Goal: Transaction & Acquisition: Purchase product/service

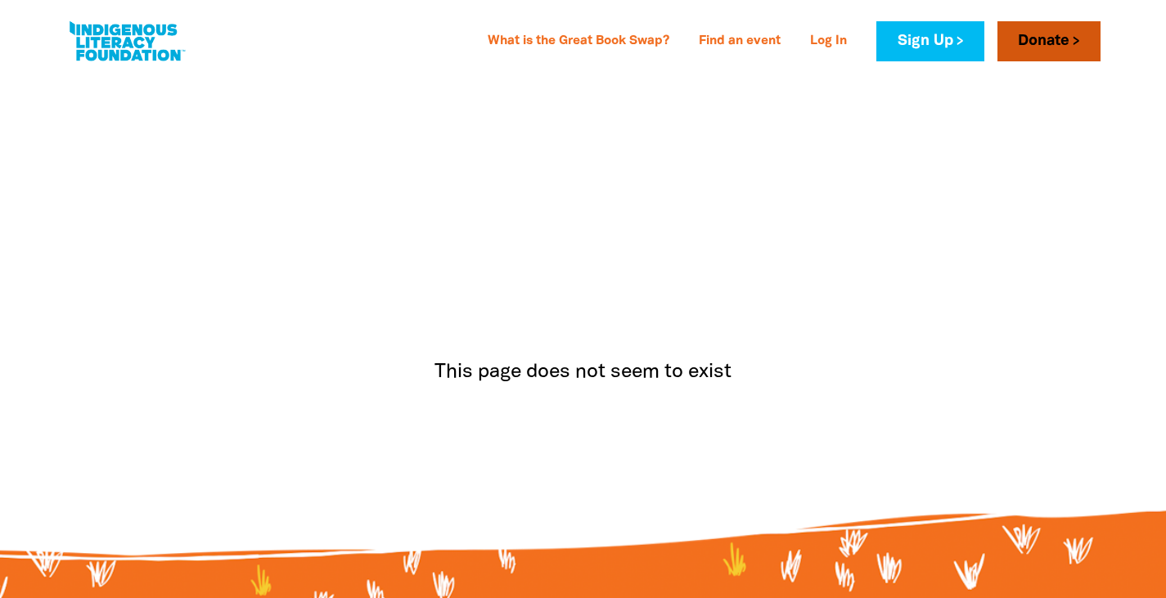
click at [1050, 53] on link "Donate" at bounding box center [1048, 41] width 103 height 40
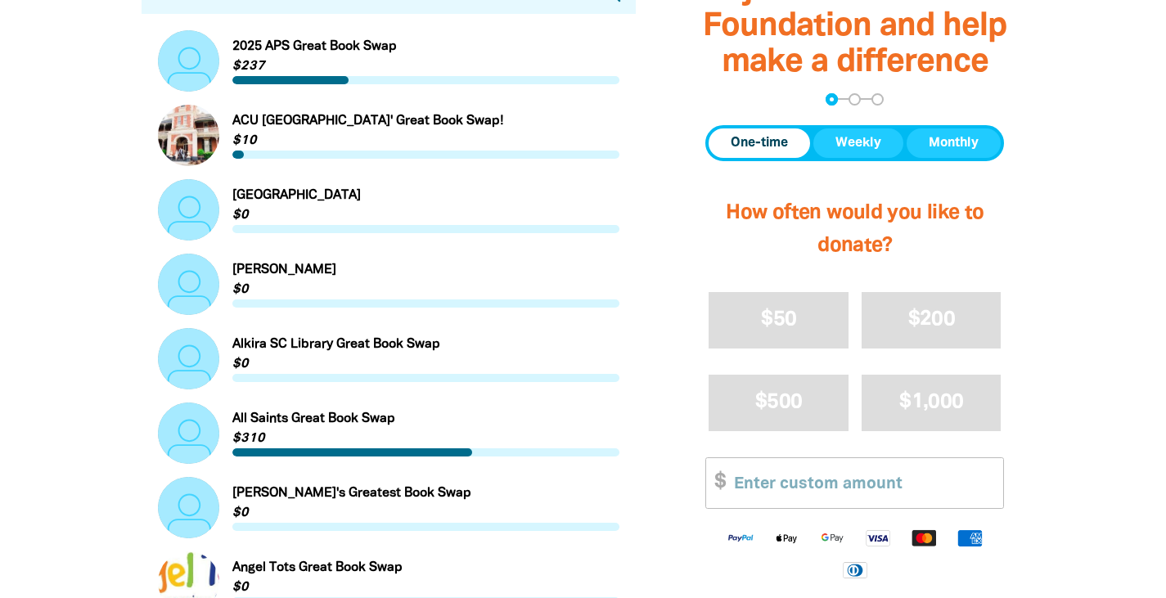
scroll to position [327, 0]
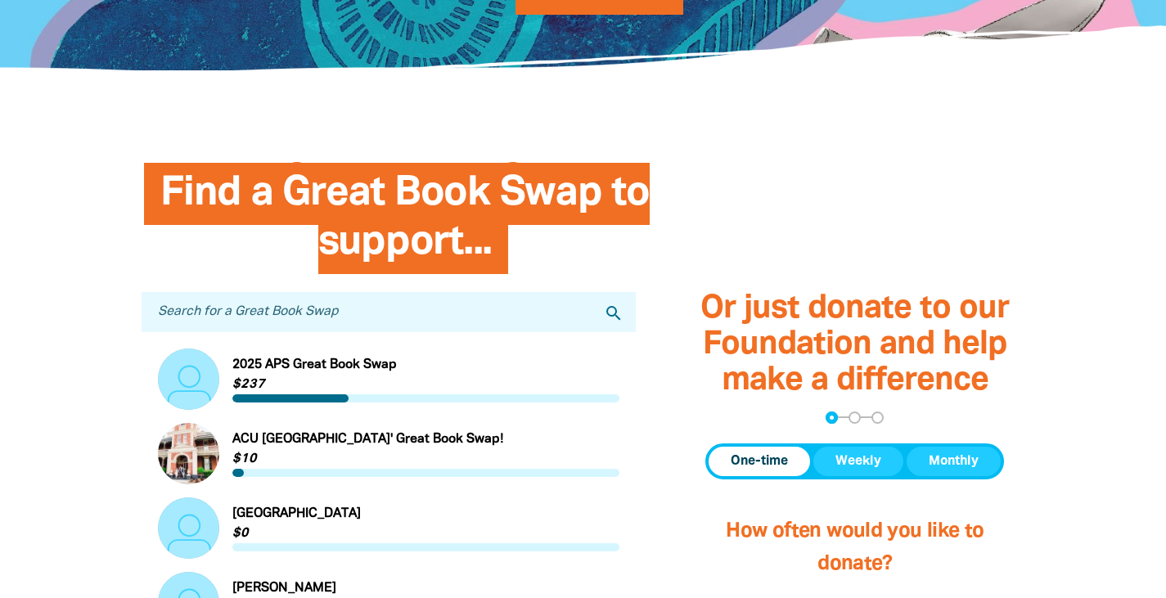
click at [297, 317] on input "Search for a Great Book Swap" at bounding box center [389, 312] width 495 height 40
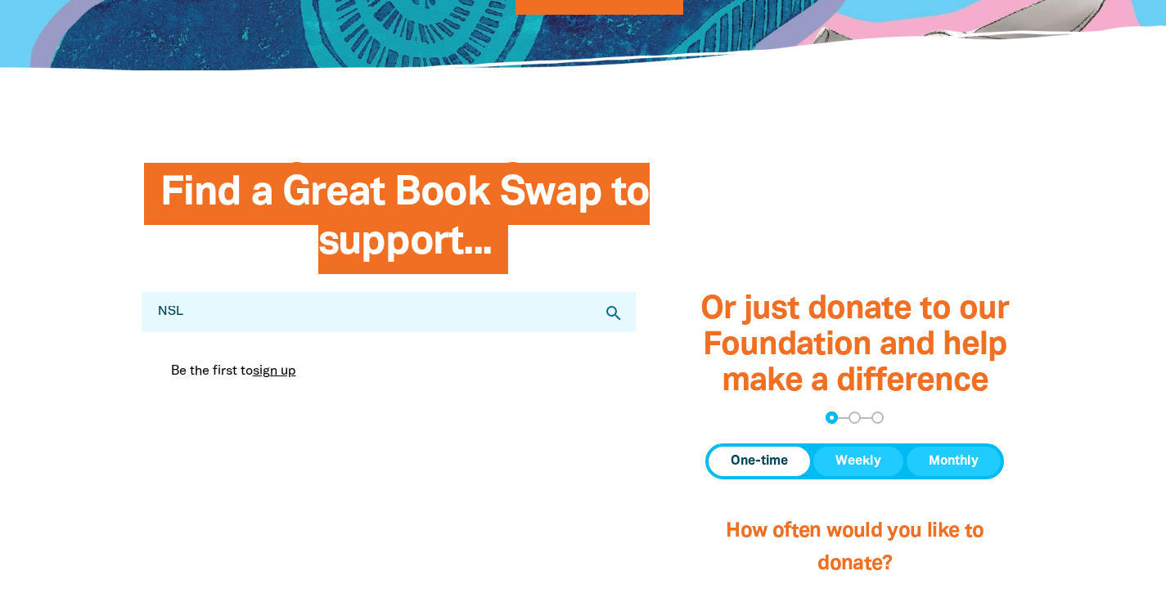
drag, startPoint x: 191, startPoint y: 320, endPoint x: 149, endPoint y: 314, distance: 42.9
click at [149, 314] on input "NSL" at bounding box center [389, 312] width 495 height 40
type input "NSW School of Languages"
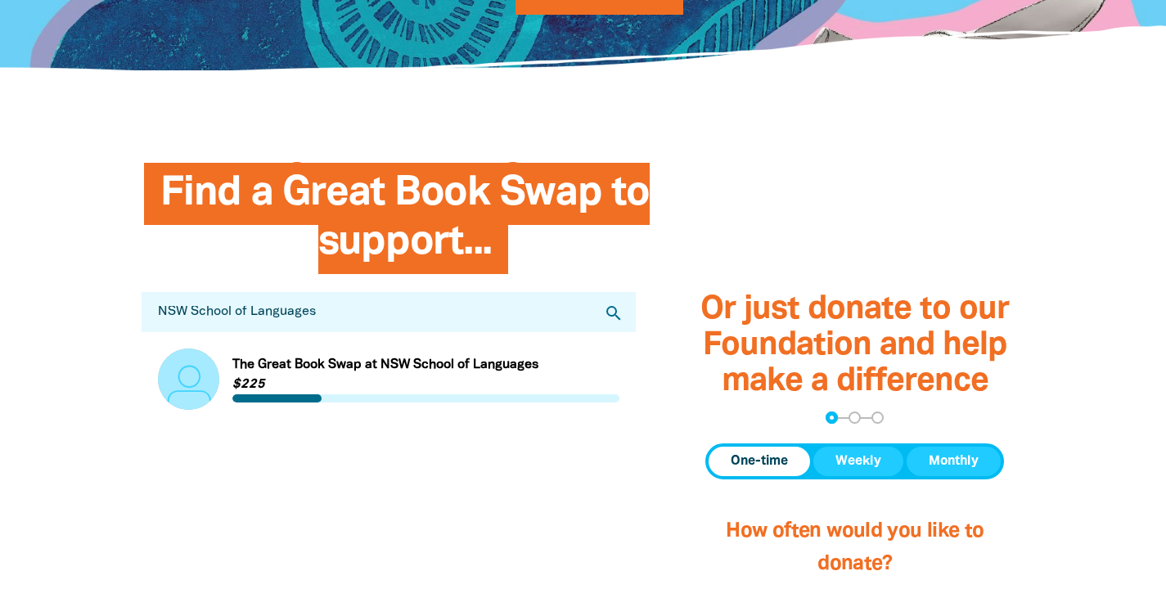
click at [297, 367] on link "Link to The Great Book Swap at NSW School of Languages" at bounding box center [389, 379] width 462 height 61
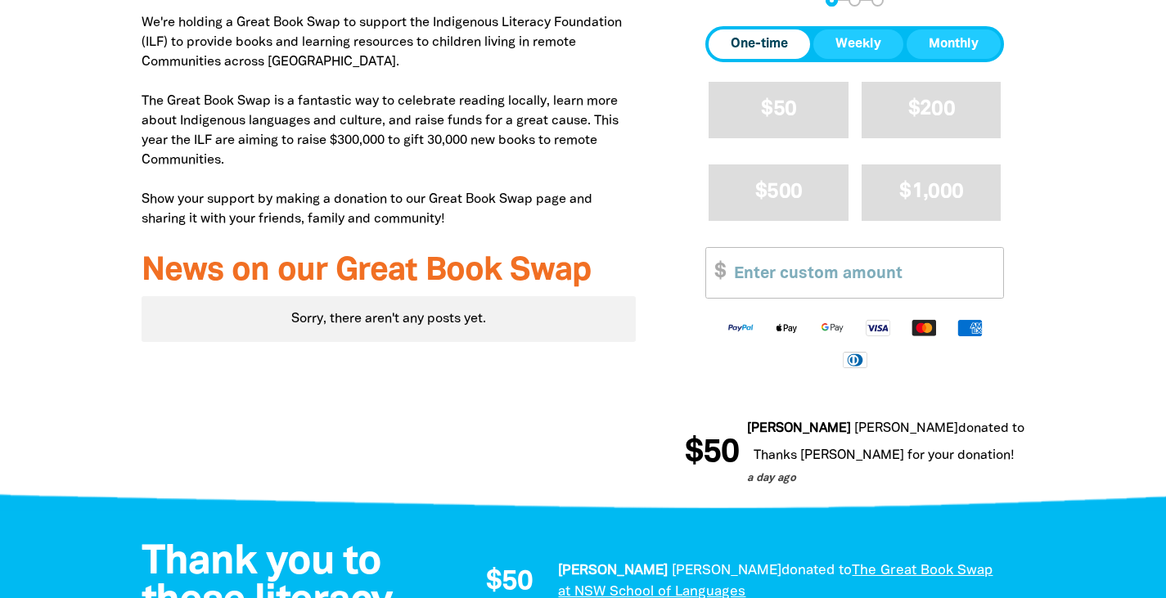
scroll to position [736, 0]
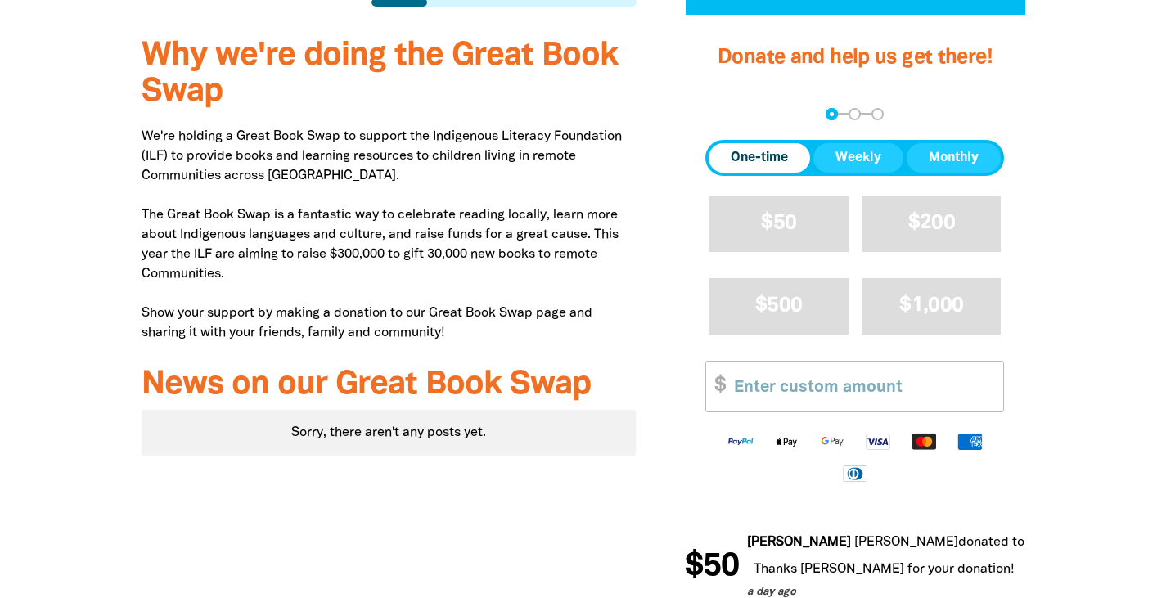
scroll to position [655, 0]
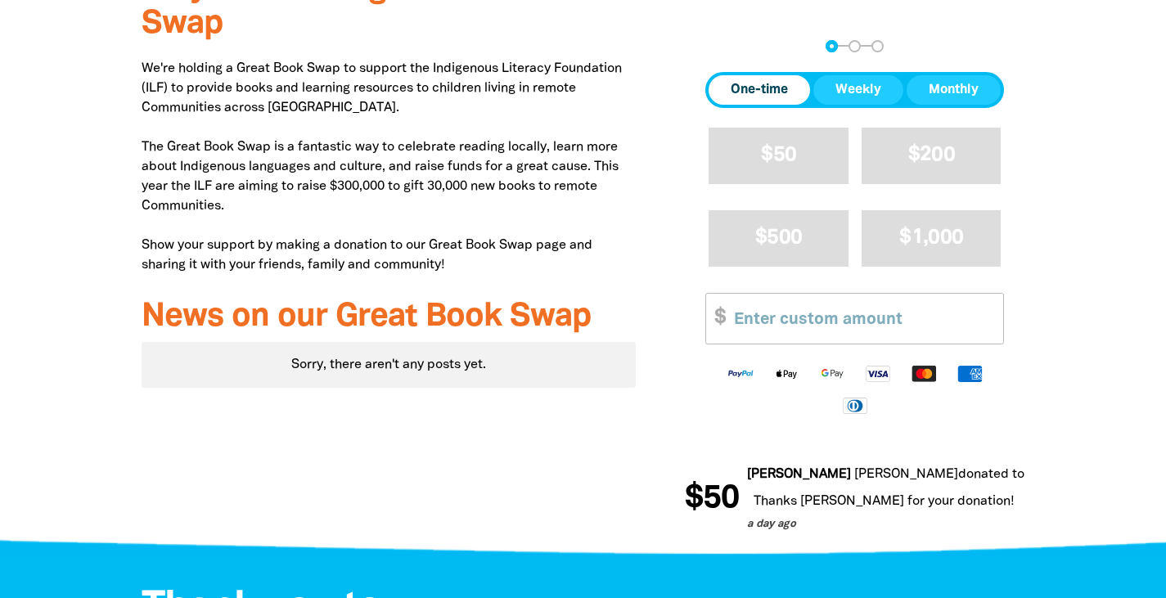
scroll to position [491, 0]
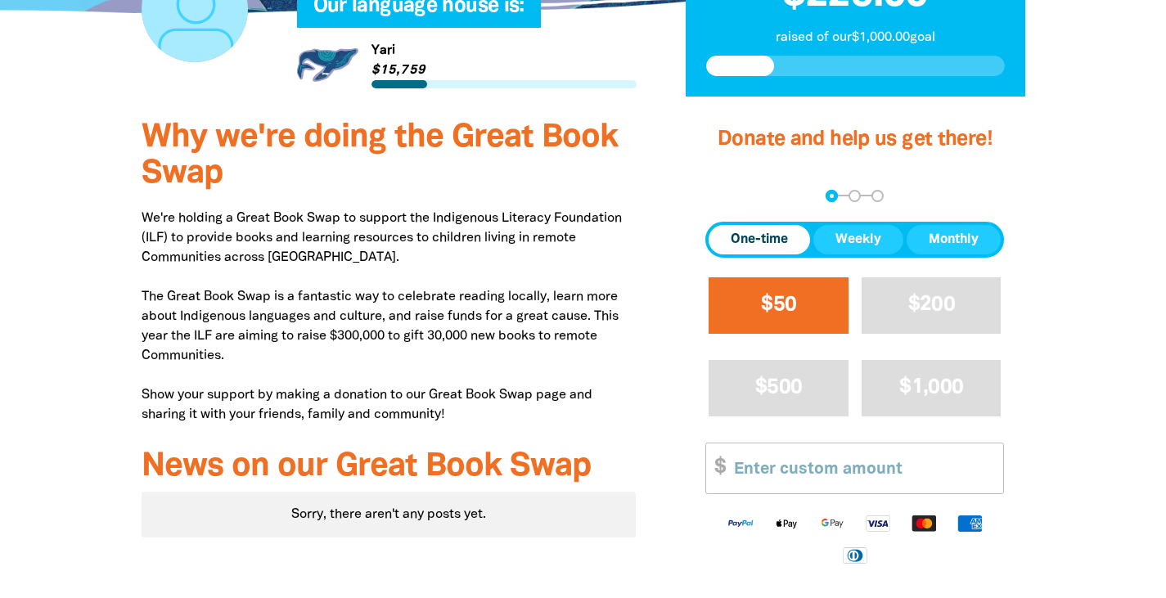
click at [788, 308] on span "$50" at bounding box center [778, 304] width 35 height 19
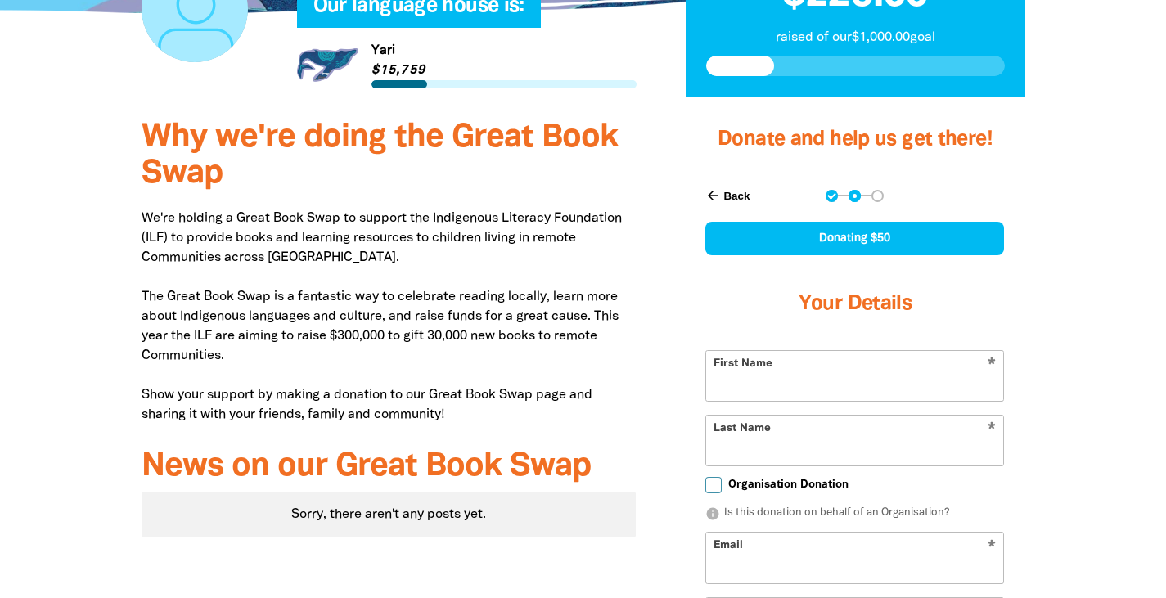
select select "AU"
click at [748, 383] on input "First Name" at bounding box center [854, 376] width 297 height 50
type input "Jannan"
click at [879, 450] on input "Last Name" at bounding box center [854, 441] width 297 height 50
type input "A"
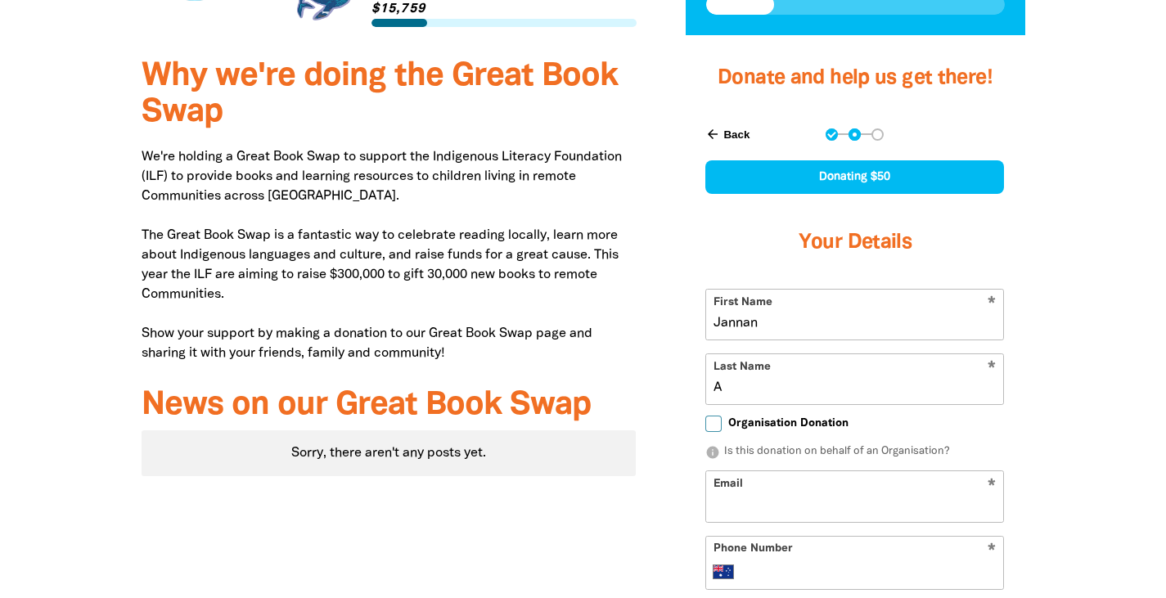
scroll to position [573, 0]
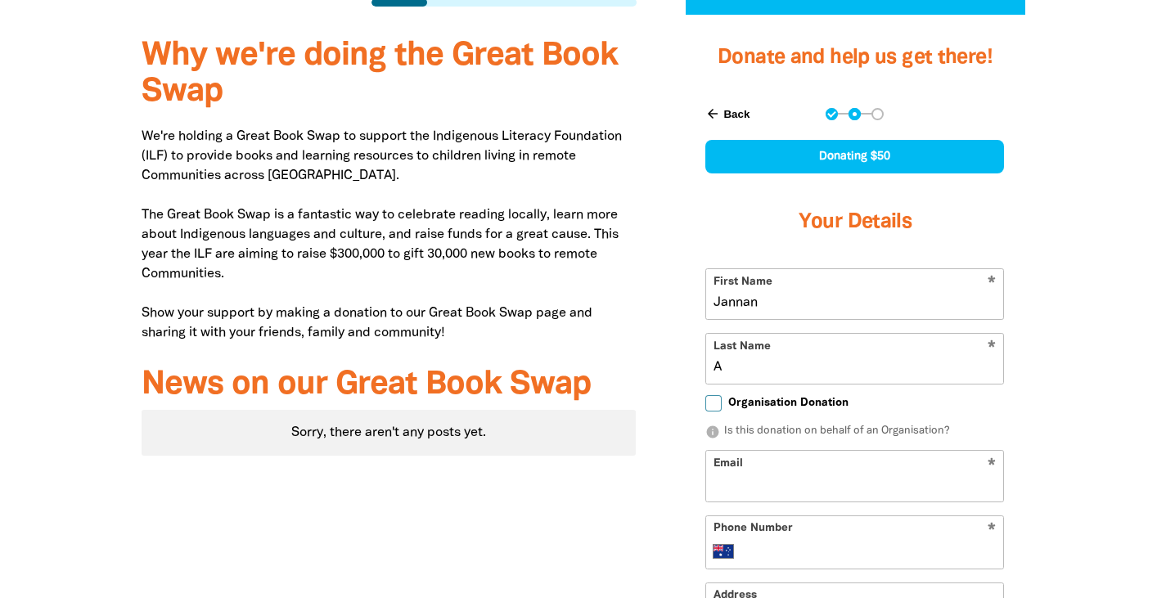
click at [725, 403] on label "Organisation Donation" at bounding box center [776, 403] width 143 height 17
click at [722, 403] on input "Organisation Donation" at bounding box center [713, 403] width 16 height 16
checkbox input "true"
select select "AU"
click at [719, 403] on input "Organisation Donation" at bounding box center [713, 403] width 16 height 16
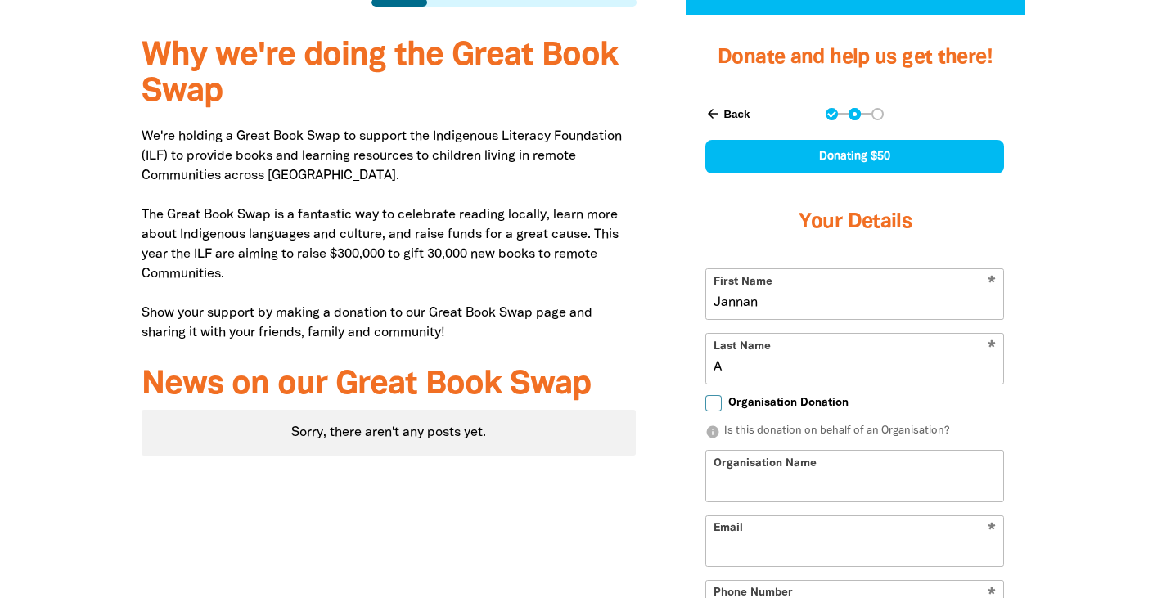
checkbox input "false"
select select "AU"
click at [738, 367] on input "A" at bounding box center [854, 359] width 297 height 50
drag, startPoint x: 738, startPoint y: 367, endPoint x: 709, endPoint y: 367, distance: 29.5
click at [709, 367] on input "A" at bounding box center [854, 359] width 297 height 50
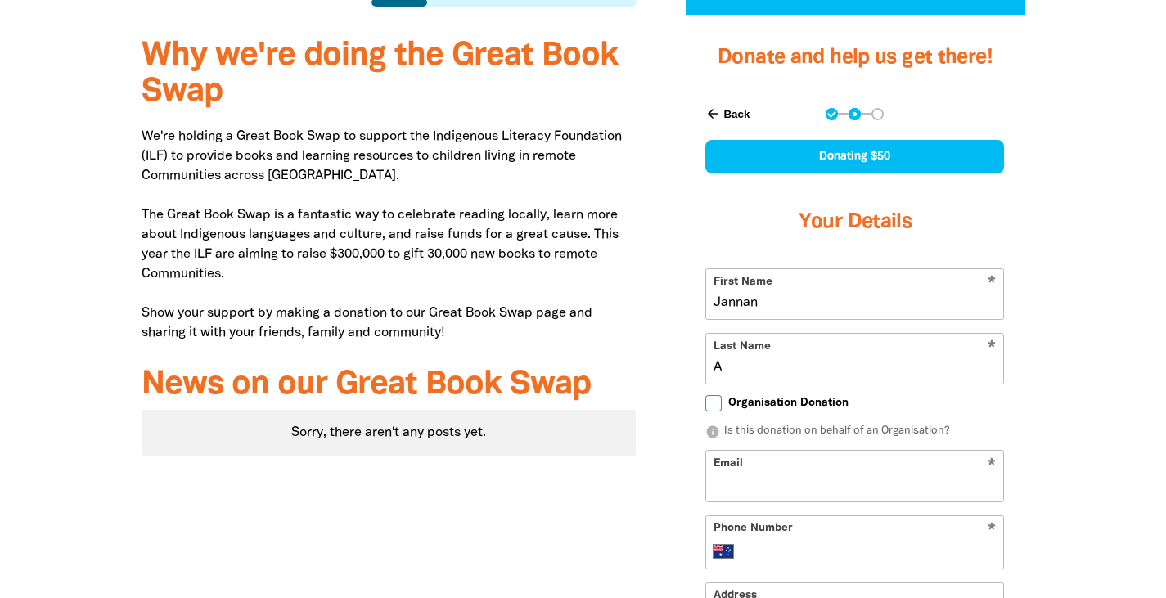
click at [1130, 334] on div at bounding box center [583, 467] width 1166 height 891
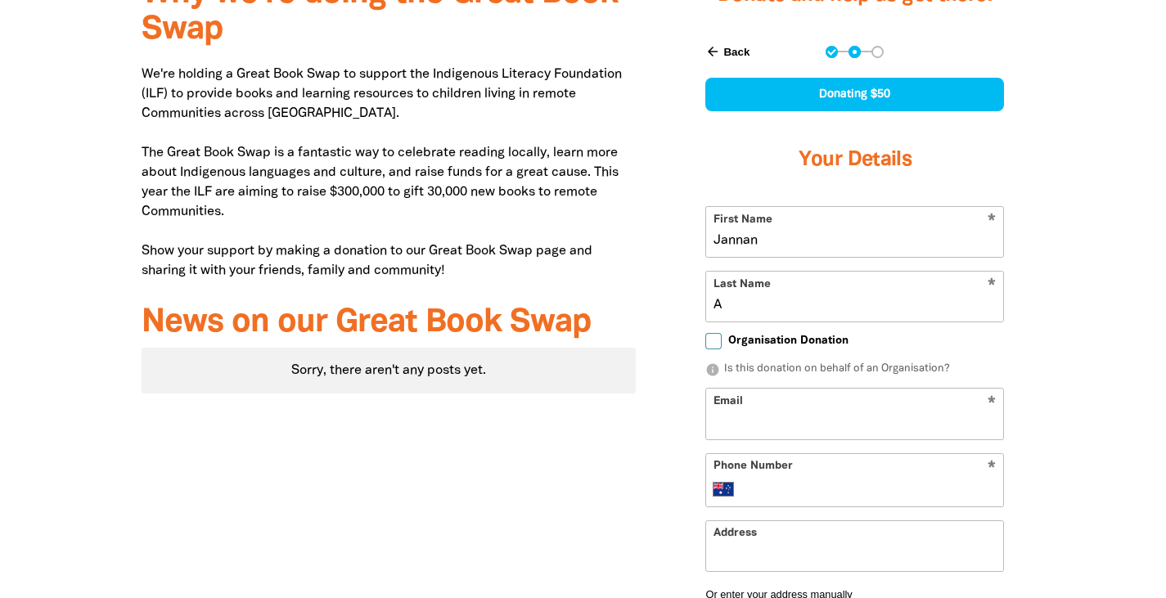
scroll to position [655, 0]
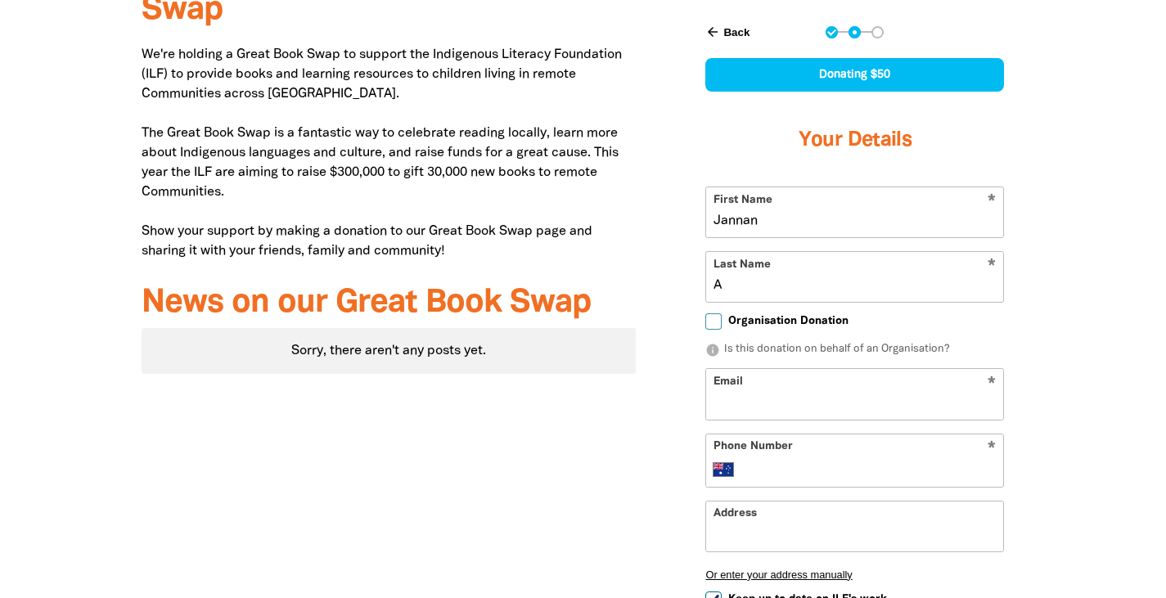
click at [742, 413] on input "Email" at bounding box center [854, 394] width 297 height 50
click at [865, 394] on input "Email" at bounding box center [854, 394] width 297 height 50
type input "[EMAIL_ADDRESS][DOMAIN_NAME]"
click at [778, 471] on input "Phone Number" at bounding box center [871, 470] width 250 height 20
type input "93814998"
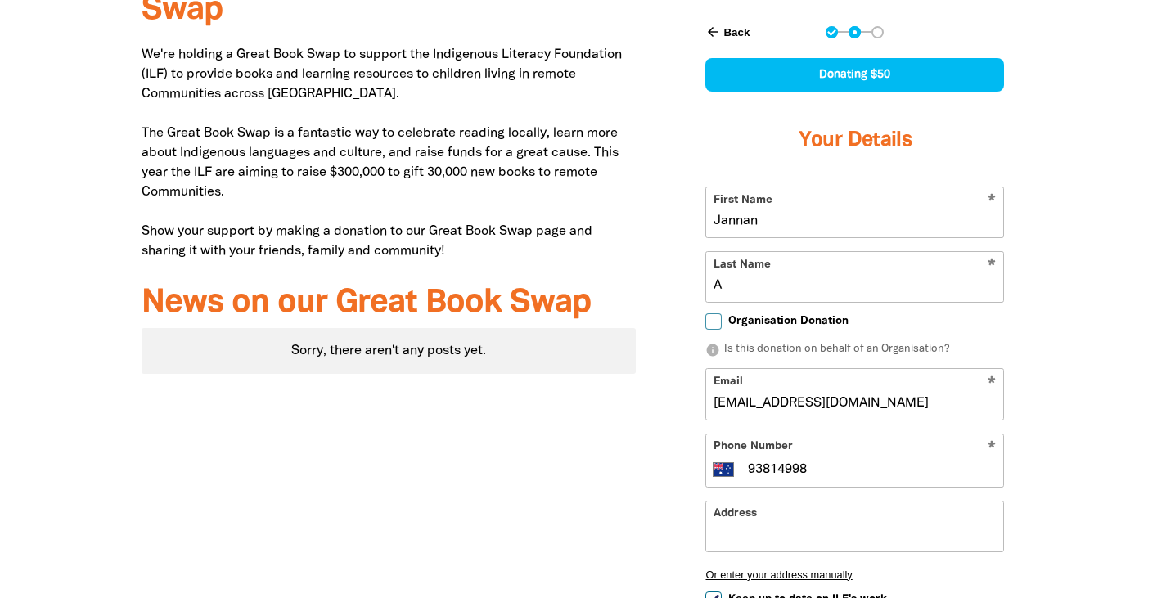
scroll to position [900, 0]
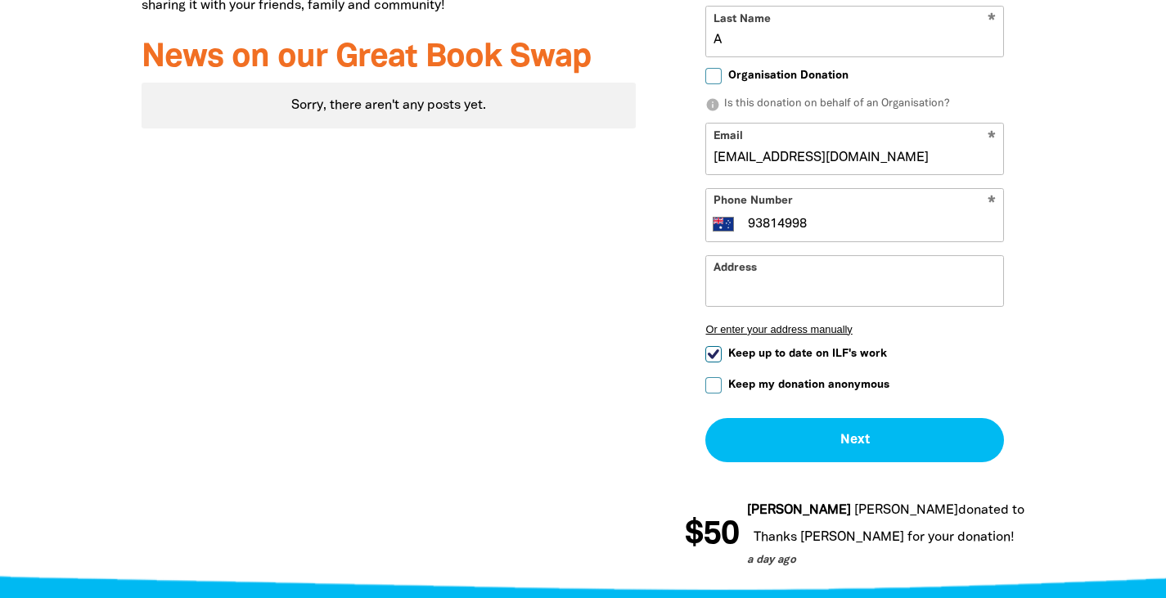
click at [797, 278] on input "Address" at bounding box center [854, 281] width 297 height 50
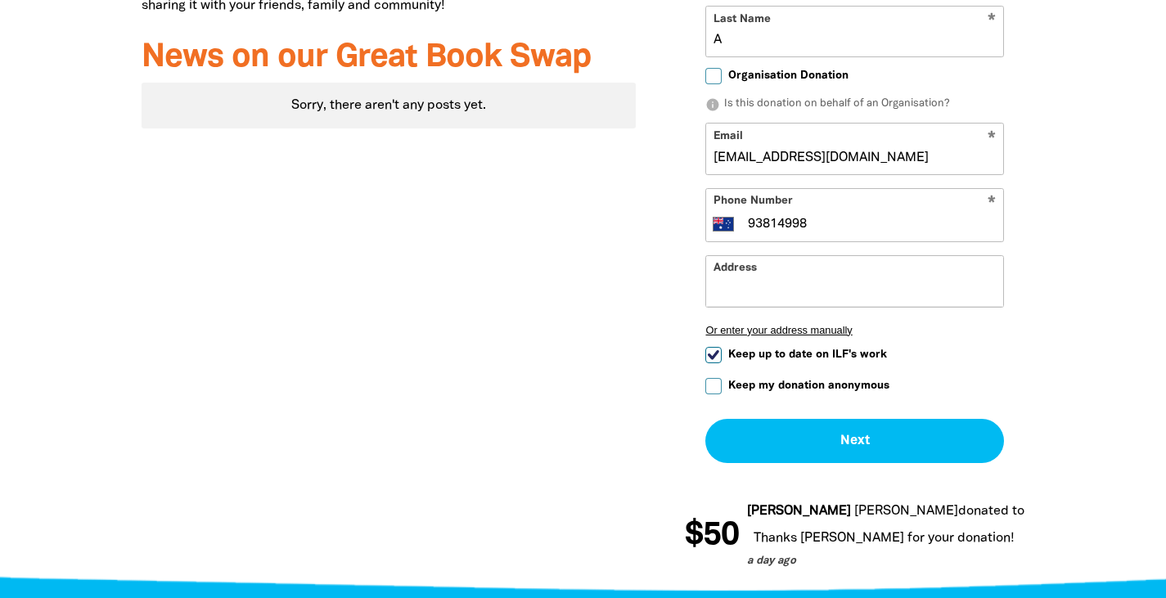
click at [796, 279] on input "Address" at bounding box center [854, 281] width 297 height 50
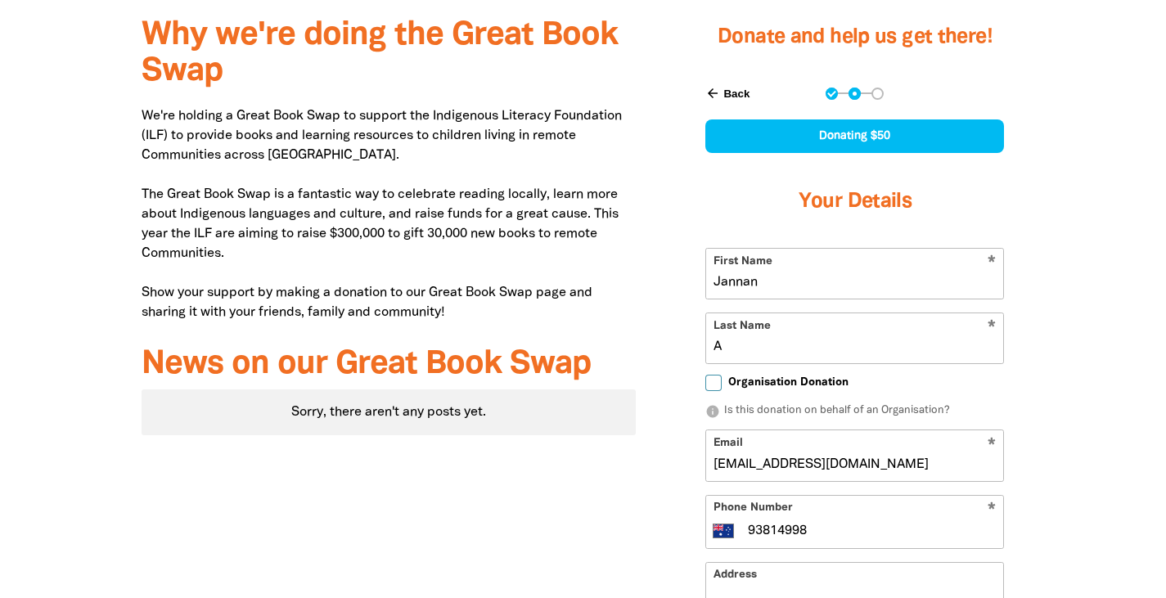
scroll to position [655, 0]
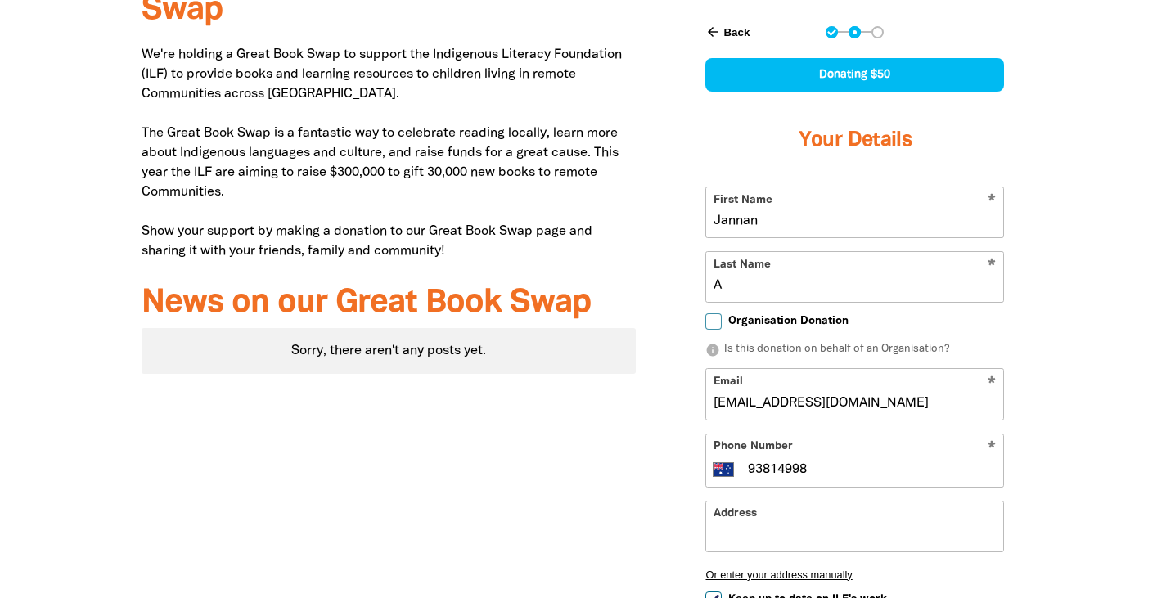
click at [720, 289] on input "A" at bounding box center [854, 277] width 297 height 50
drag, startPoint x: 712, startPoint y: 283, endPoint x: 702, endPoint y: 283, distance: 9.8
click at [702, 283] on div "arrow_back Back Step 1 Step 2 Step 3 Donating $50 Your Details * First Name [PE…" at bounding box center [855, 368] width 340 height 724
click at [1124, 228] on div at bounding box center [583, 385] width 1166 height 891
click at [729, 288] on input "A" at bounding box center [854, 277] width 297 height 50
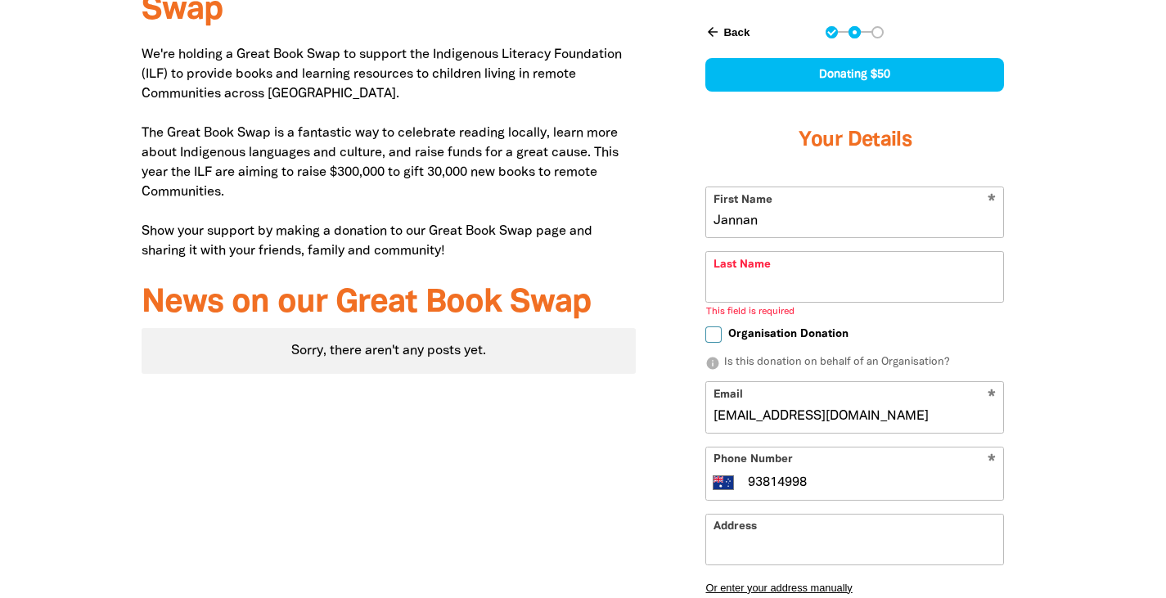
click at [1116, 259] on div at bounding box center [583, 392] width 1166 height 904
click at [730, 289] on input "Last Name" at bounding box center [854, 277] width 297 height 50
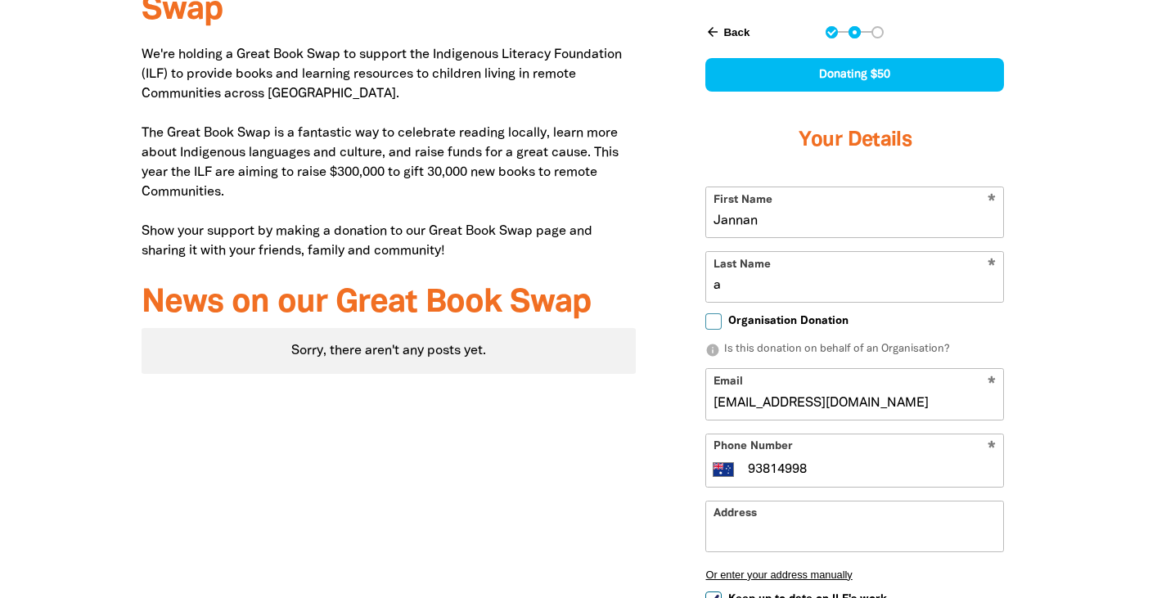
click at [1097, 263] on div at bounding box center [583, 385] width 1166 height 891
click at [736, 281] on input "a" at bounding box center [854, 277] width 297 height 50
type input "A"
click at [1008, 239] on div "arrow_back Back Step 1 Step 2 Step 3 Donating $50 Your Details * First Name [PE…" at bounding box center [855, 368] width 340 height 724
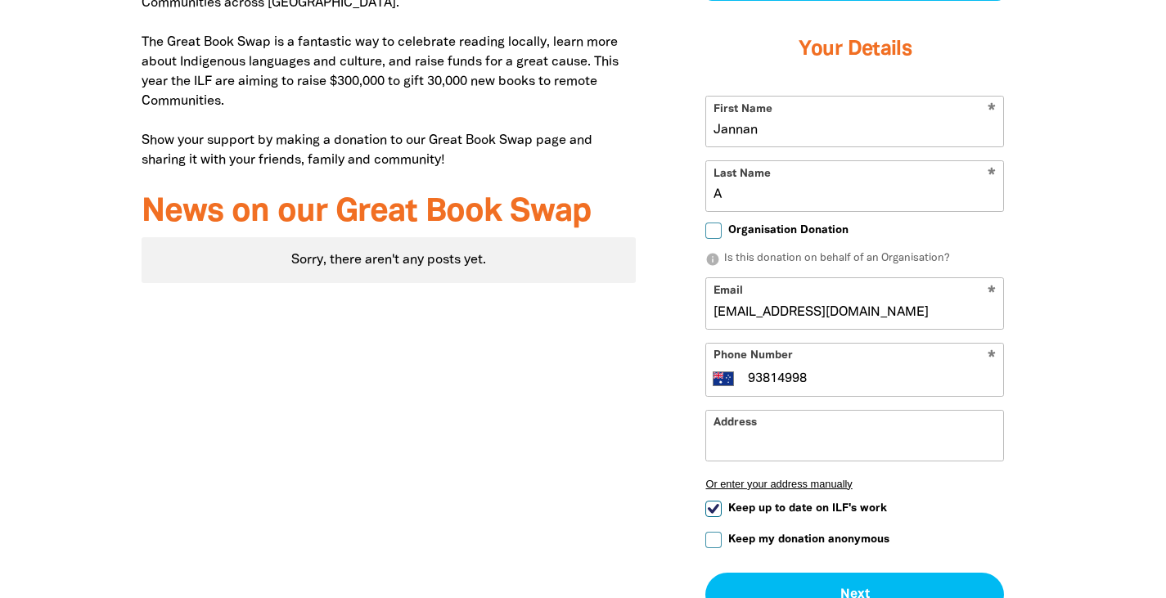
scroll to position [900, 0]
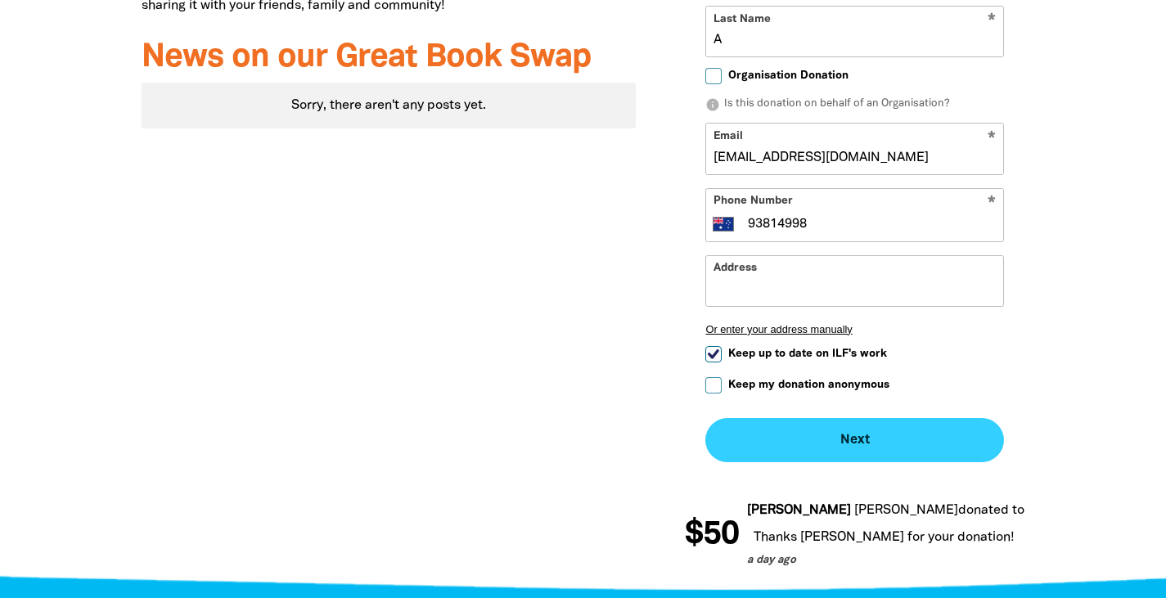
click at [845, 439] on button "Next chevron_right" at bounding box center [854, 440] width 299 height 44
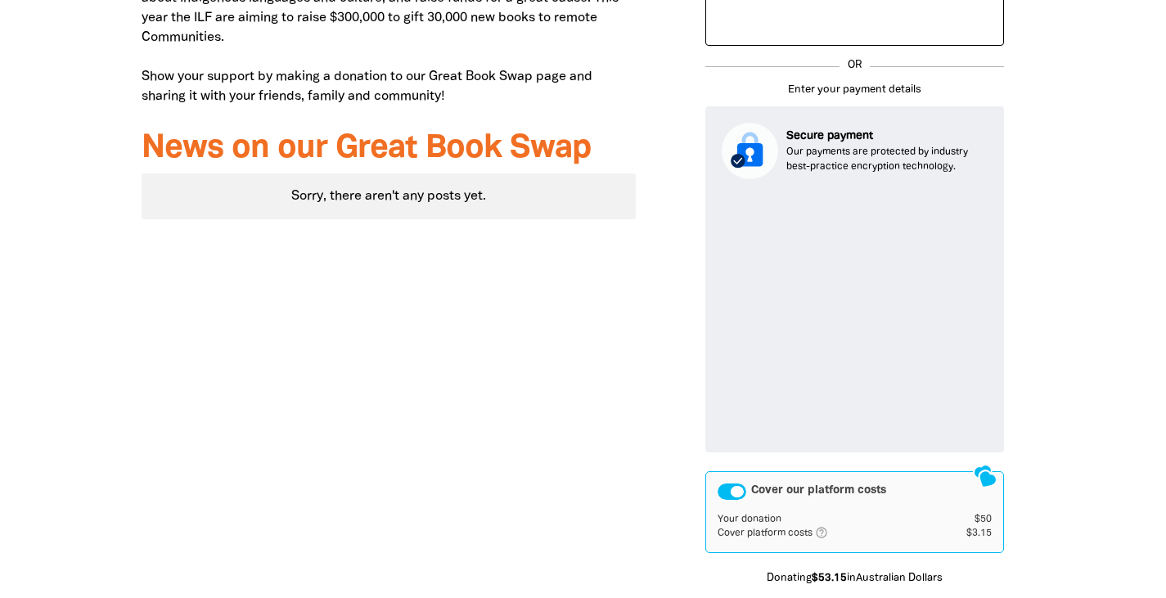
scroll to position [973, 0]
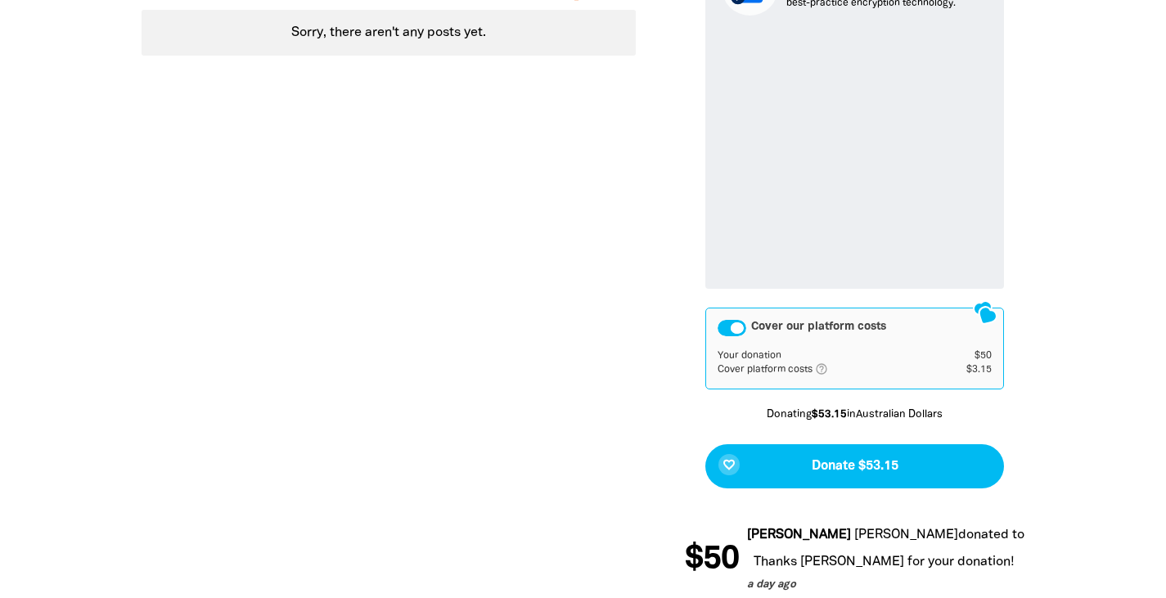
click at [727, 327] on div "Cover our platform costs" at bounding box center [732, 328] width 29 height 16
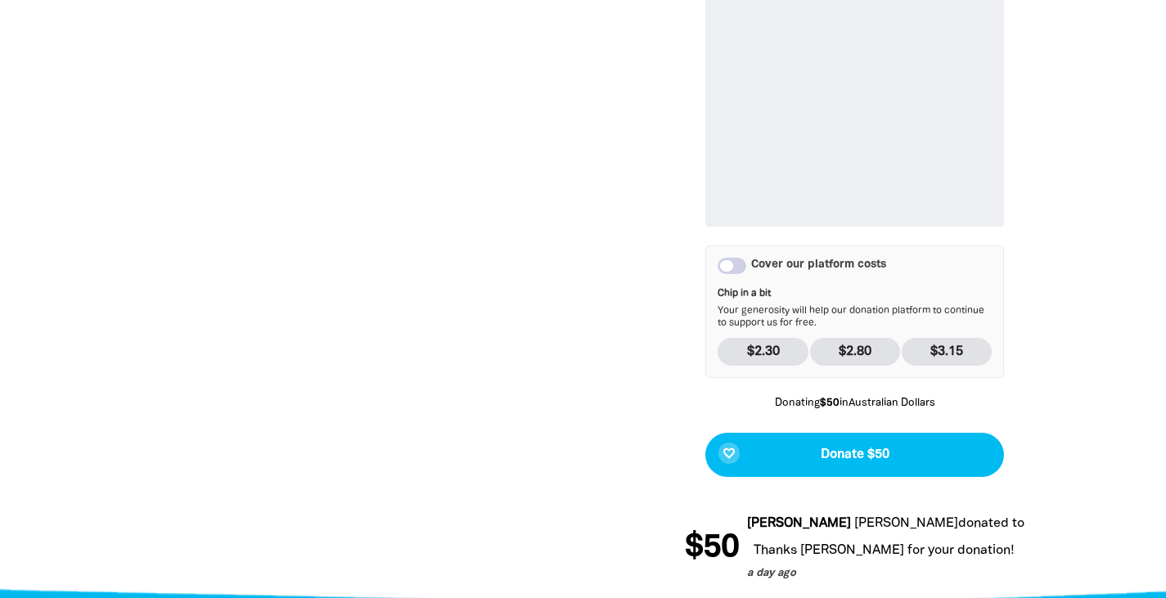
scroll to position [1055, 0]
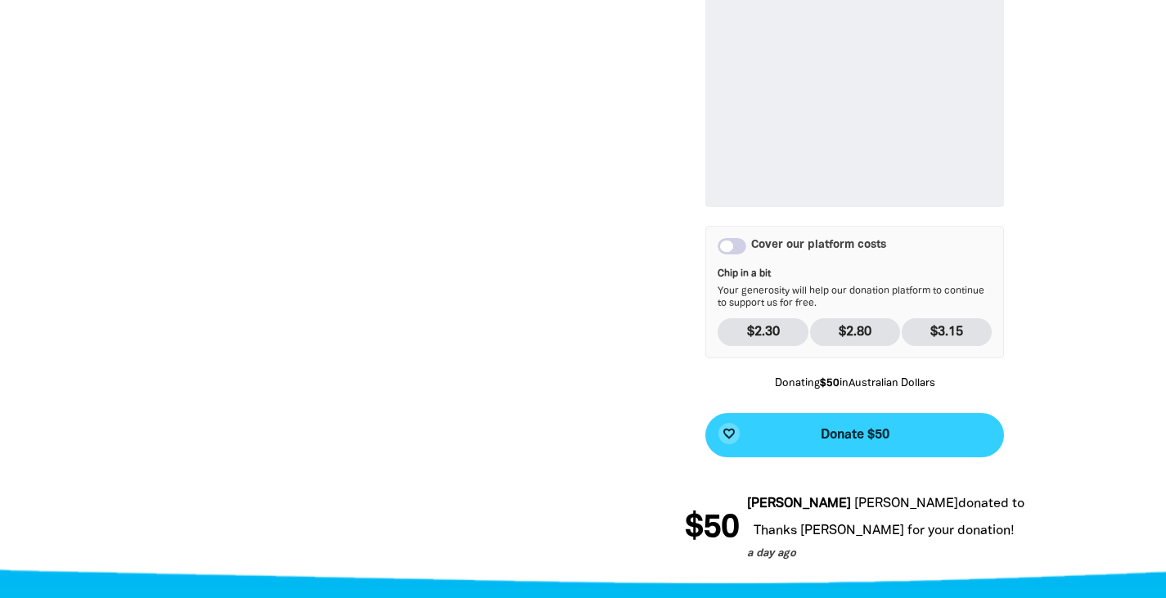
click at [858, 431] on span "Donate $50" at bounding box center [855, 435] width 69 height 13
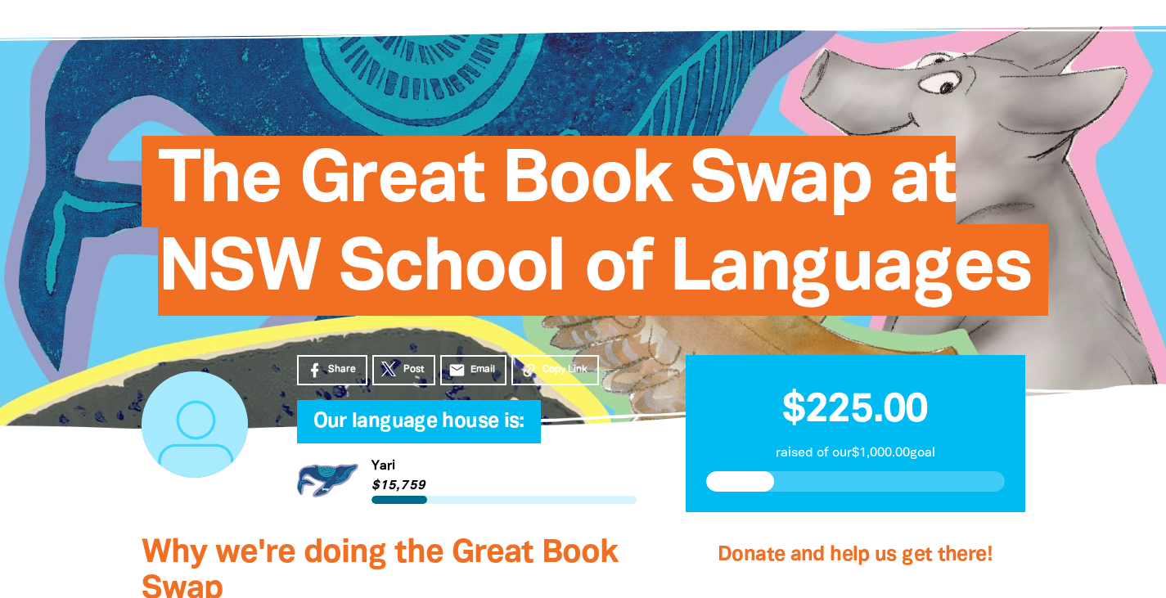
scroll to position [0, 0]
